Goal: Find contact information: Find contact information

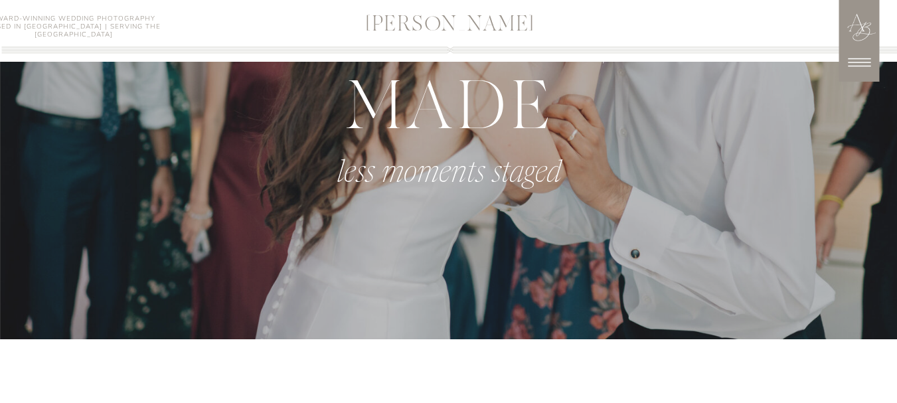
scroll to position [1195, 0]
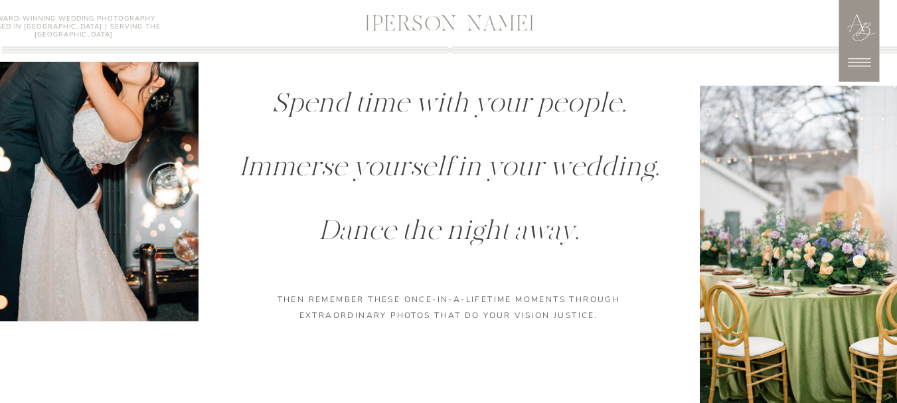
click at [862, 63] on icon at bounding box center [859, 62] width 33 height 33
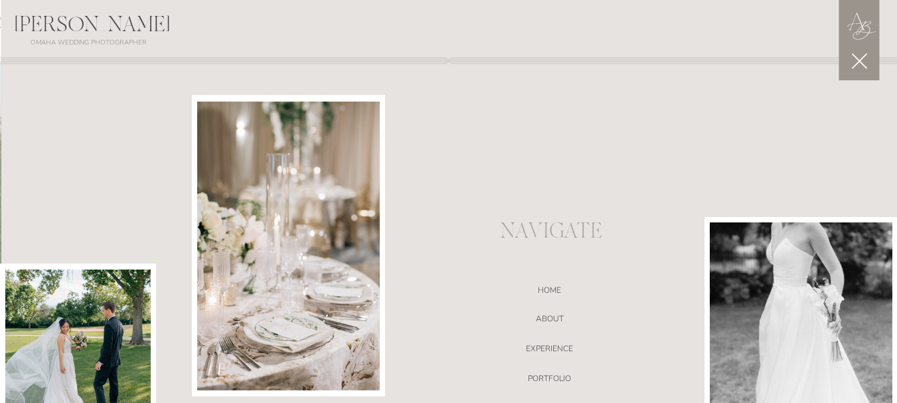
scroll to position [2077, 0]
click at [872, 58] on icon at bounding box center [859, 61] width 27 height 27
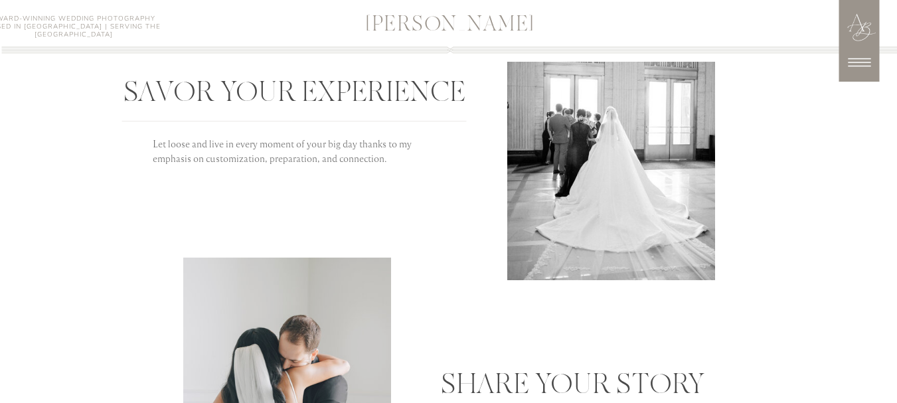
scroll to position [2808, 0]
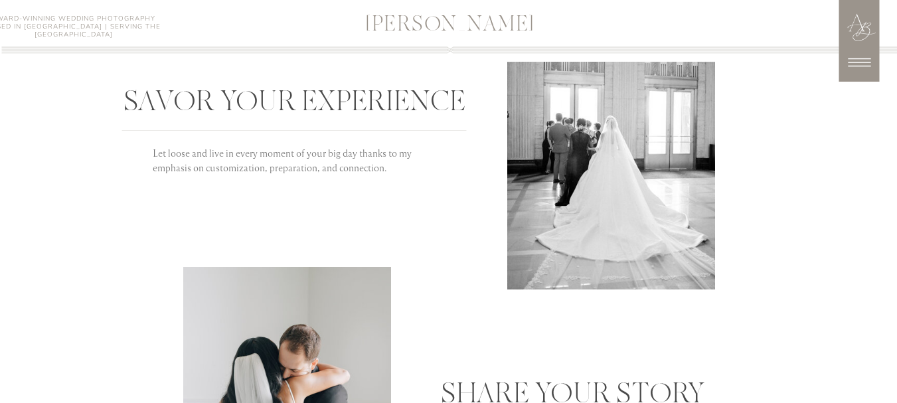
click at [860, 48] on icon at bounding box center [859, 62] width 33 height 33
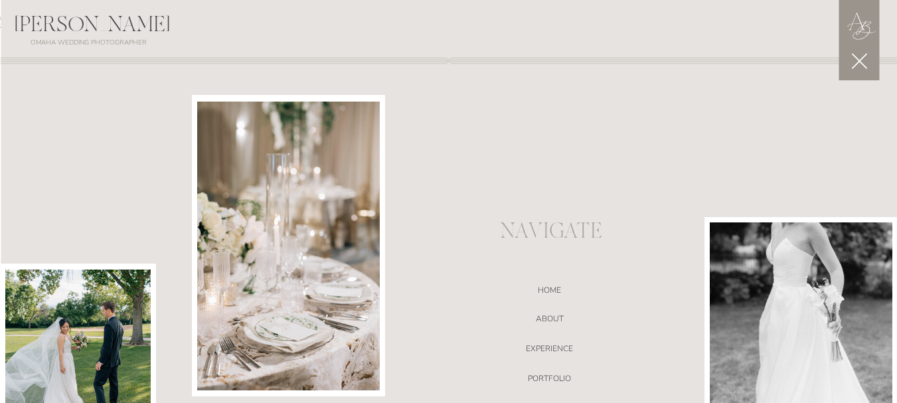
click at [552, 397] on div at bounding box center [449, 299] width 897 height 600
click at [551, 396] on div at bounding box center [449, 299] width 897 height 600
drag, startPoint x: 551, startPoint y: 396, endPoint x: 533, endPoint y: 383, distance: 22.3
click at [550, 396] on div at bounding box center [449, 299] width 897 height 600
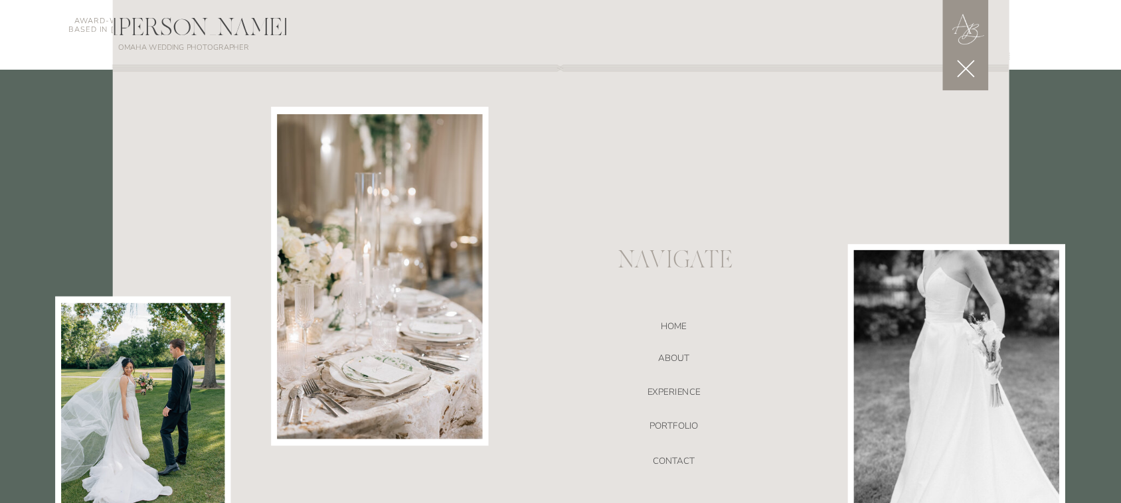
scroll to position [3205, 0]
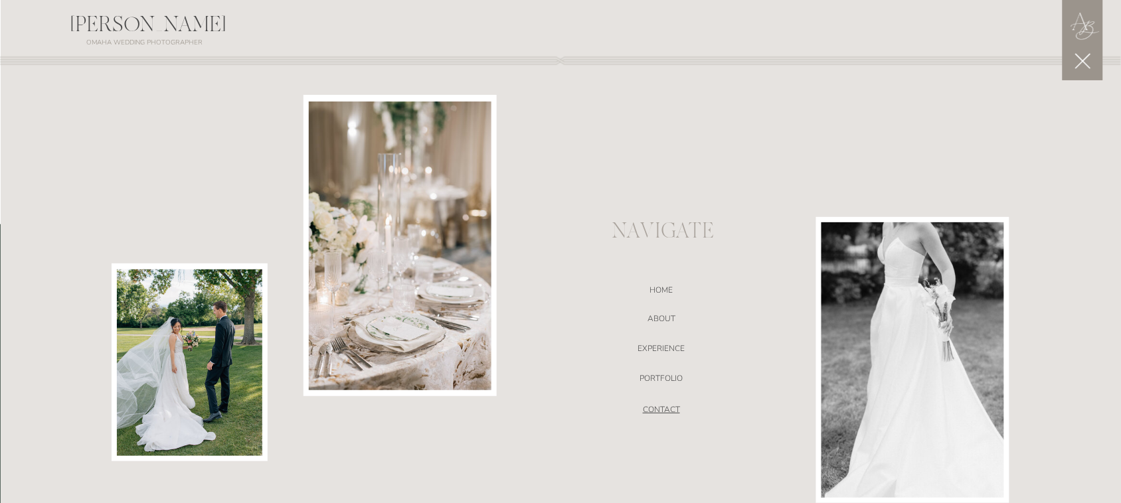
click at [655, 402] on nav "CONTACT" at bounding box center [662, 411] width 282 height 13
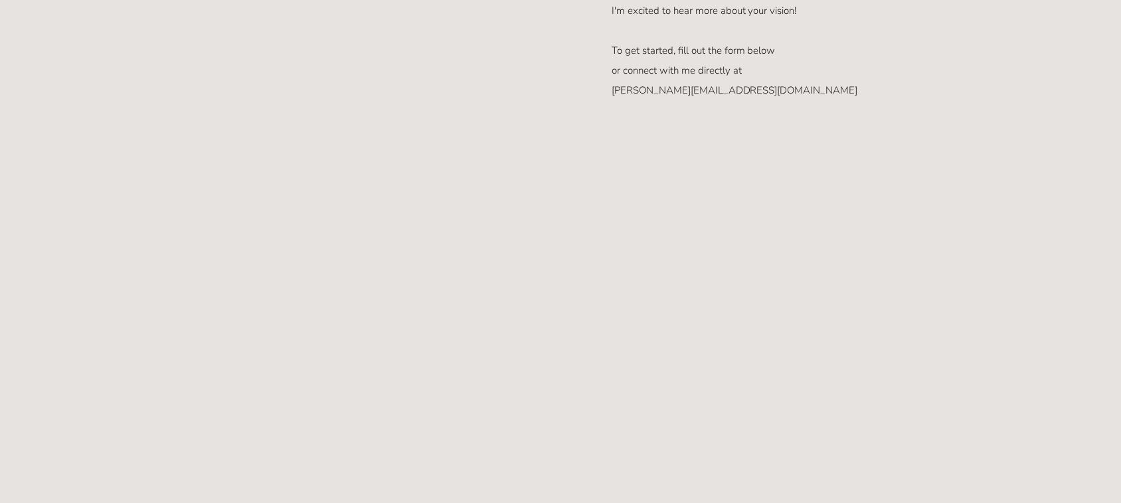
scroll to position [747, 0]
